Goal: Information Seeking & Learning: Learn about a topic

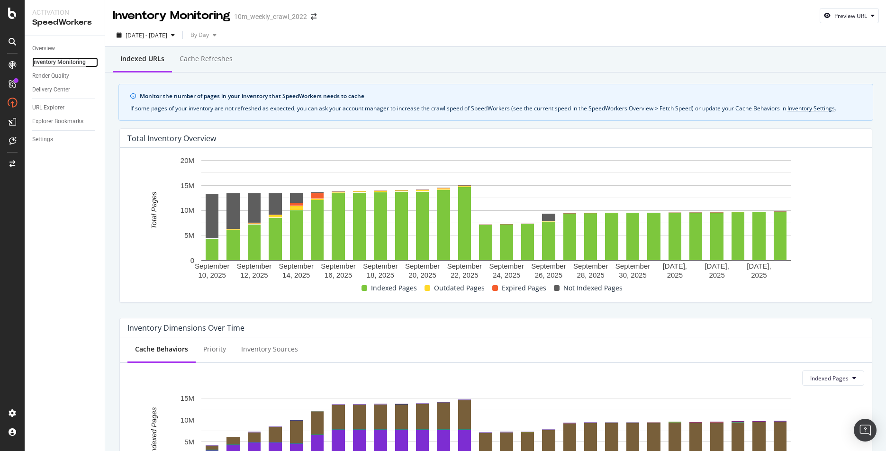
click at [48, 63] on div "Inventory Monitoring" at bounding box center [59, 62] width 54 height 10
click at [41, 47] on div "Overview" at bounding box center [43, 49] width 23 height 10
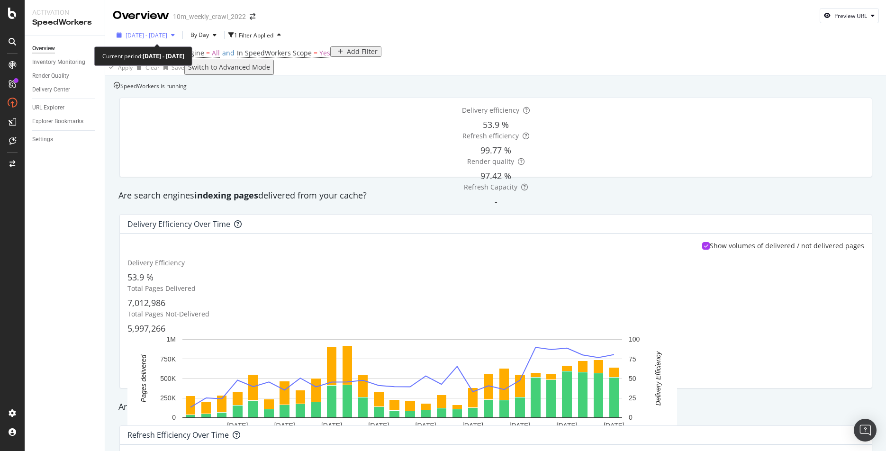
click at [175, 34] on icon "button" at bounding box center [173, 35] width 4 height 6
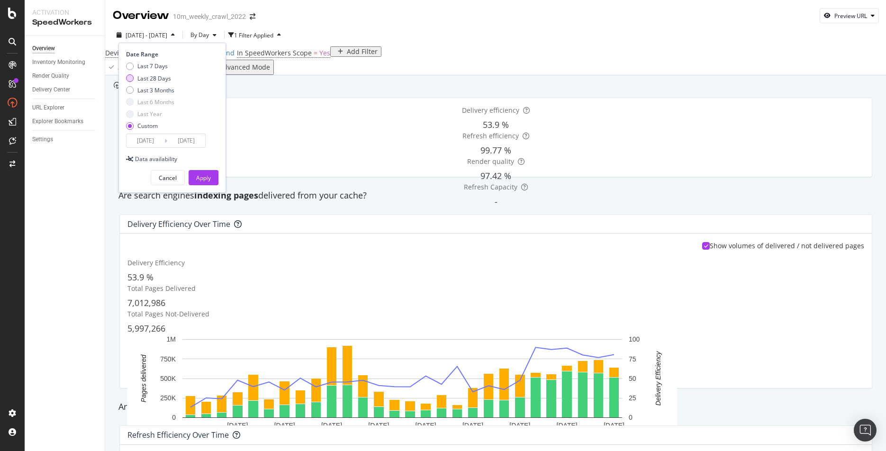
click at [127, 78] on div "Last 28 Days" at bounding box center [130, 78] width 8 height 8
type input "2025/09/17"
type input "2025/10/14"
click at [198, 178] on div "Apply" at bounding box center [203, 178] width 15 height 8
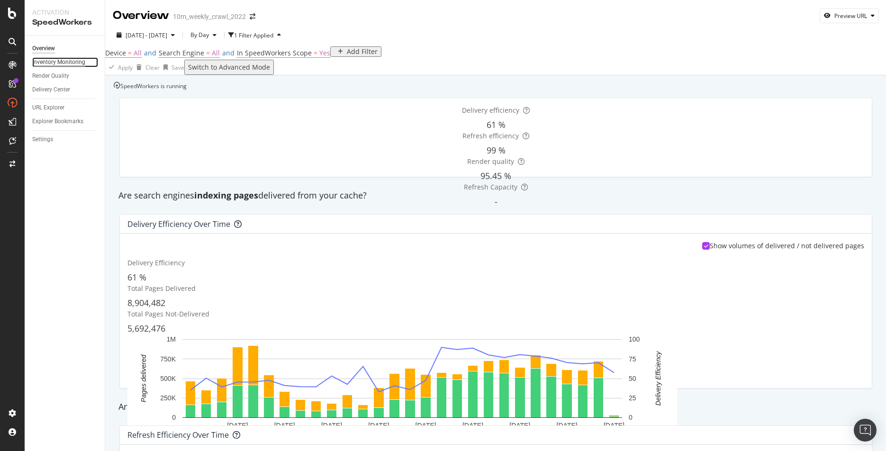
click at [36, 60] on div "Inventory Monitoring" at bounding box center [58, 62] width 53 height 10
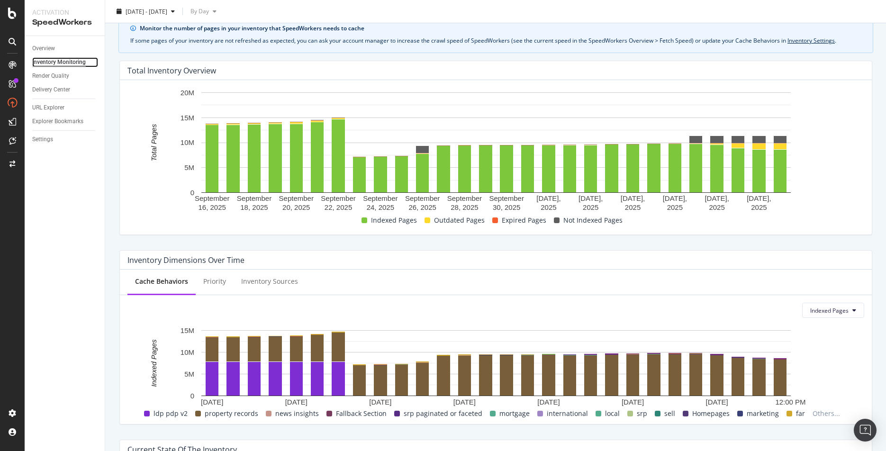
scroll to position [74, 0]
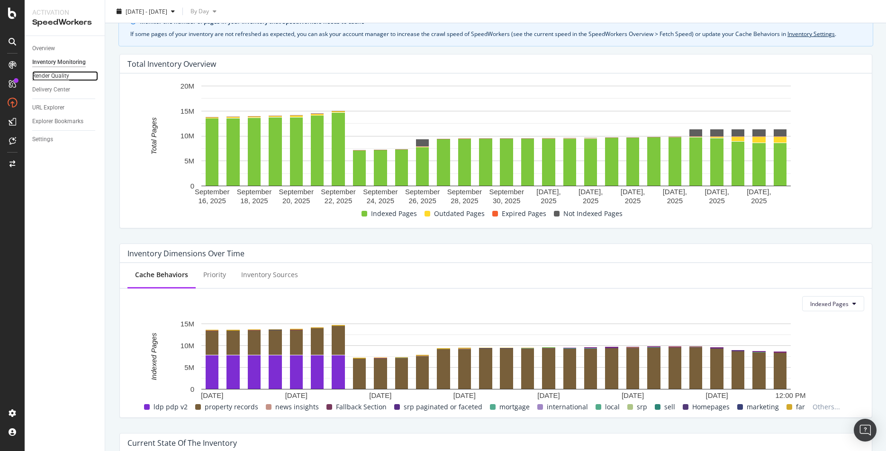
click at [53, 74] on div "Render Quality" at bounding box center [50, 76] width 37 height 10
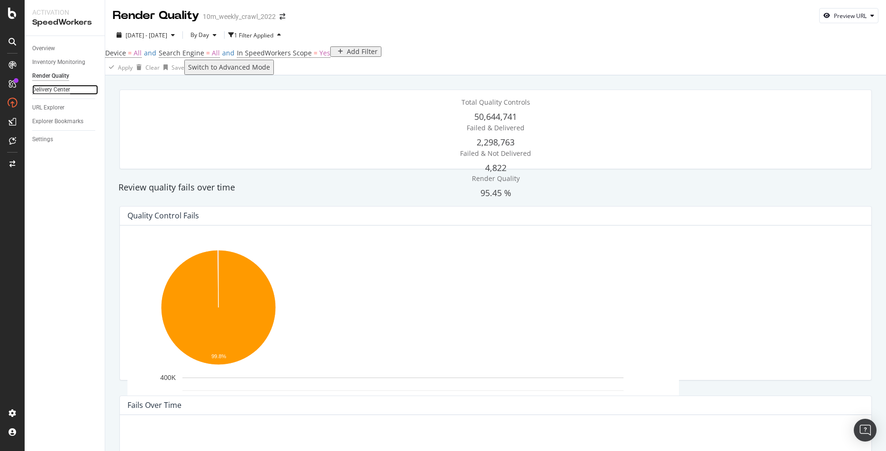
click at [50, 93] on div "Delivery Center" at bounding box center [51, 90] width 38 height 10
